Goal: Task Accomplishment & Management: Use online tool/utility

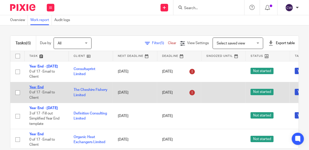
click at [37, 89] on link "Year End" at bounding box center [36, 87] width 14 height 4
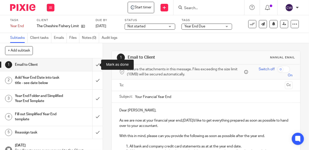
click at [94, 65] on input "submit" at bounding box center [51, 64] width 103 height 13
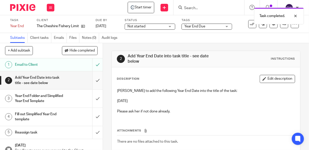
click at [93, 80] on input "submit" at bounding box center [51, 80] width 103 height 18
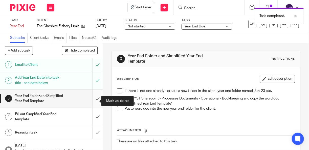
click at [93, 100] on input "submit" at bounding box center [51, 98] width 103 height 18
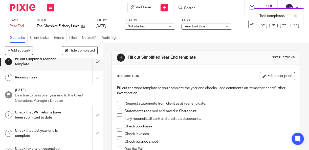
scroll to position [61, 0]
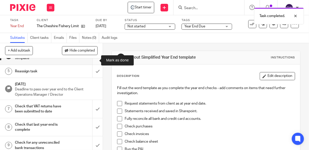
click at [93, 60] on input "submit" at bounding box center [51, 56] width 103 height 18
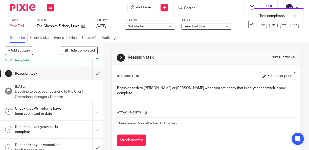
scroll to position [61, 0]
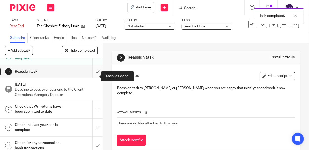
click at [93, 75] on input "submit" at bounding box center [51, 71] width 103 height 13
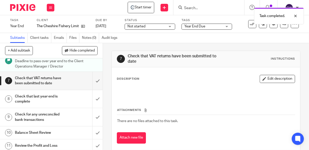
scroll to position [95, 0]
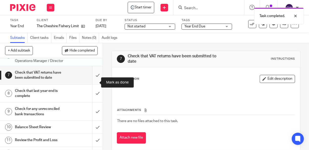
click at [93, 83] on input "submit" at bounding box center [51, 75] width 103 height 18
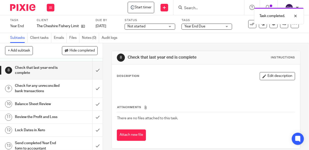
scroll to position [124, 0]
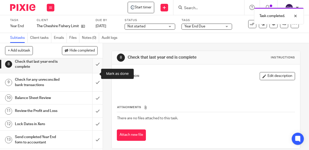
click at [93, 73] on input "submit" at bounding box center [51, 64] width 103 height 18
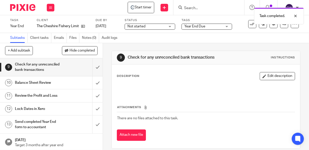
scroll to position [140, 0]
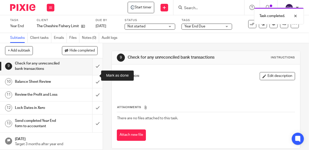
click at [93, 75] on input "submit" at bounding box center [51, 66] width 103 height 18
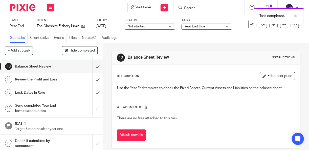
scroll to position [157, 0]
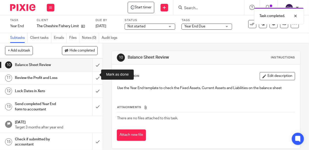
click at [93, 71] on input "submit" at bounding box center [51, 64] width 103 height 13
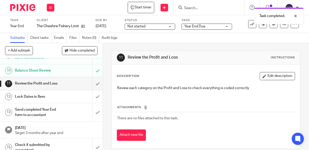
scroll to position [169, 0]
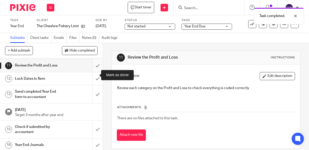
click at [93, 72] on input "submit" at bounding box center [51, 65] width 103 height 13
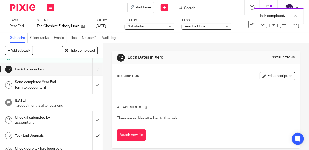
scroll to position [178, 0]
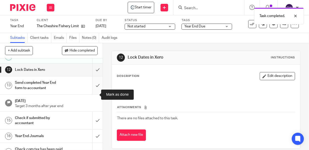
click at [93, 94] on input "submit" at bounding box center [51, 85] width 103 height 18
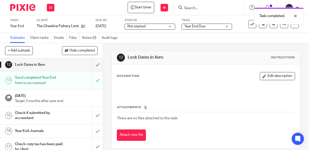
scroll to position [183, 0]
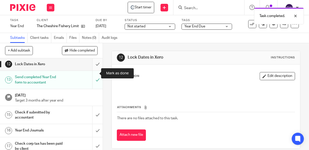
click at [94, 70] on input "submit" at bounding box center [51, 64] width 103 height 13
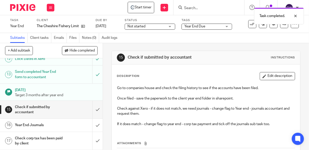
scroll to position [198, 0]
click at [228, 26] on div "Year End Due" at bounding box center [207, 27] width 51 height 6
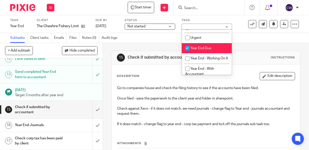
scroll to position [30, 0]
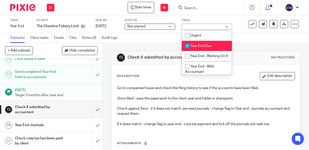
click at [187, 46] on input "checkbox" at bounding box center [188, 46] width 10 height 10
checkbox input "false"
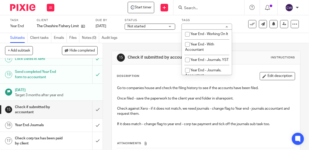
scroll to position [54, 0]
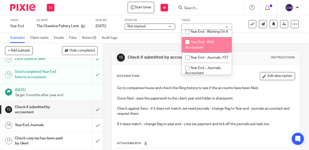
click at [188, 47] on input "checkbox" at bounding box center [188, 42] width 10 height 10
checkbox input "true"
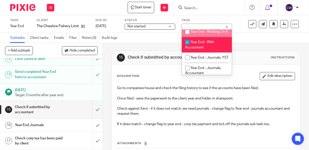
click at [239, 38] on div "Subtasks Client tasks Emails Files Notes (0) Audit logs" at bounding box center [154, 38] width 309 height 10
